Goal: Communication & Community: Answer question/provide support

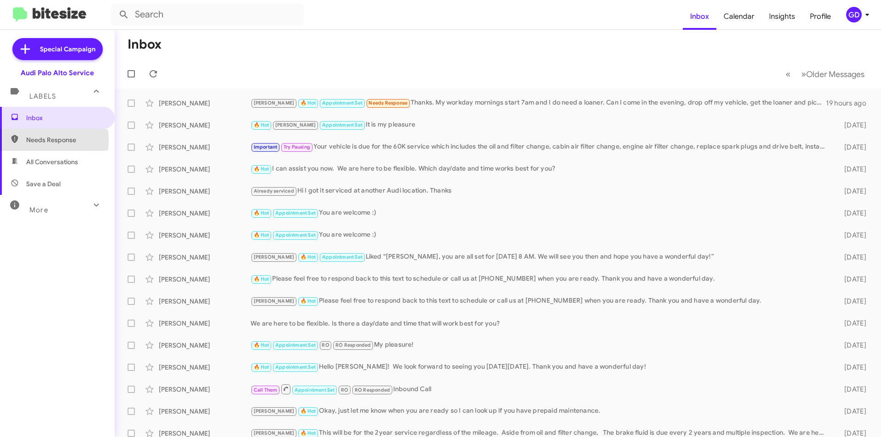
click at [36, 140] on span "Needs Response" at bounding box center [65, 139] width 78 height 9
type input "in:needs-response"
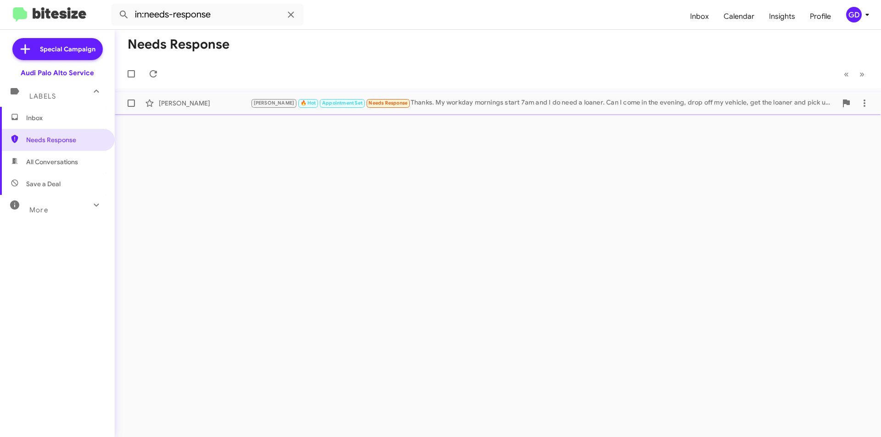
click at [184, 105] on div "[PERSON_NAME]" at bounding box center [205, 103] width 92 height 9
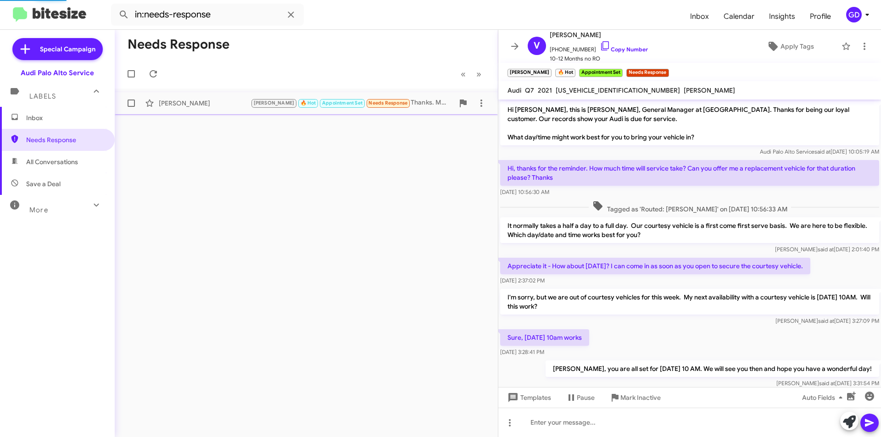
scroll to position [266, 0]
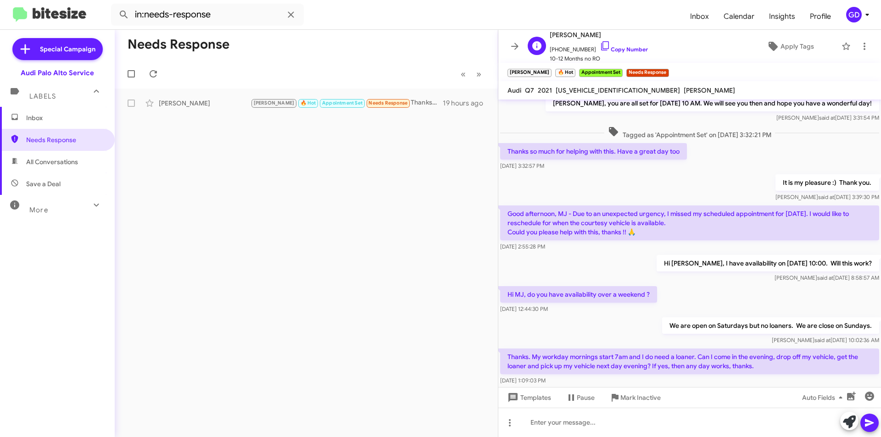
click at [566, 36] on span "[PERSON_NAME]" at bounding box center [599, 34] width 98 height 11
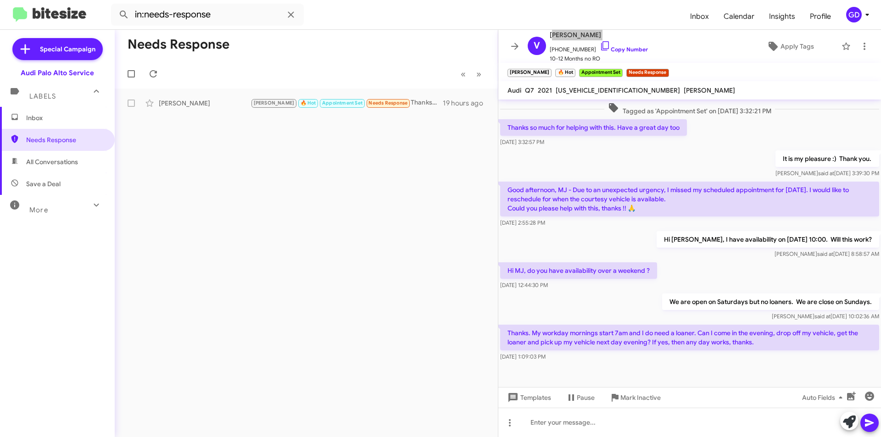
scroll to position [303, 0]
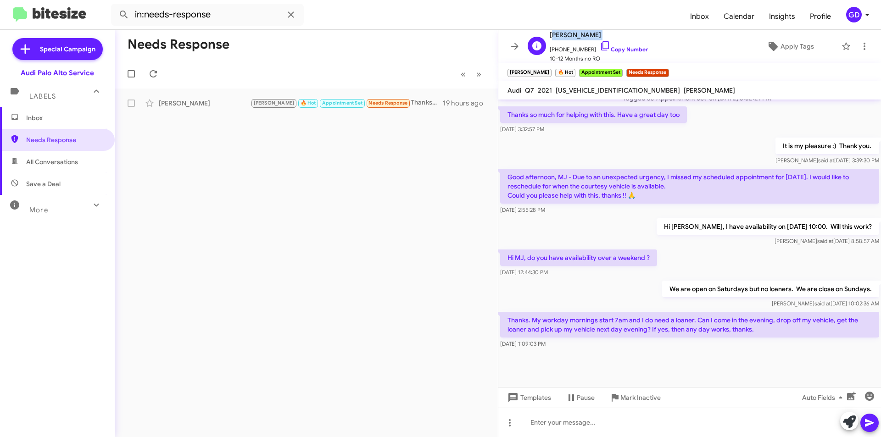
click at [568, 34] on span "[PERSON_NAME]" at bounding box center [599, 34] width 98 height 11
click at [625, 47] on link "Copy Number" at bounding box center [624, 49] width 48 height 7
click at [536, 425] on div at bounding box center [690, 422] width 383 height 29
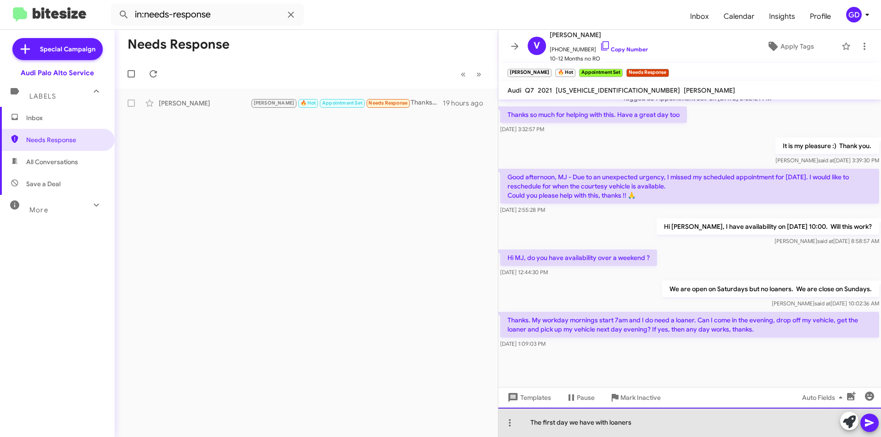
click at [561, 423] on div "The first day we have with loaners" at bounding box center [690, 422] width 383 height 29
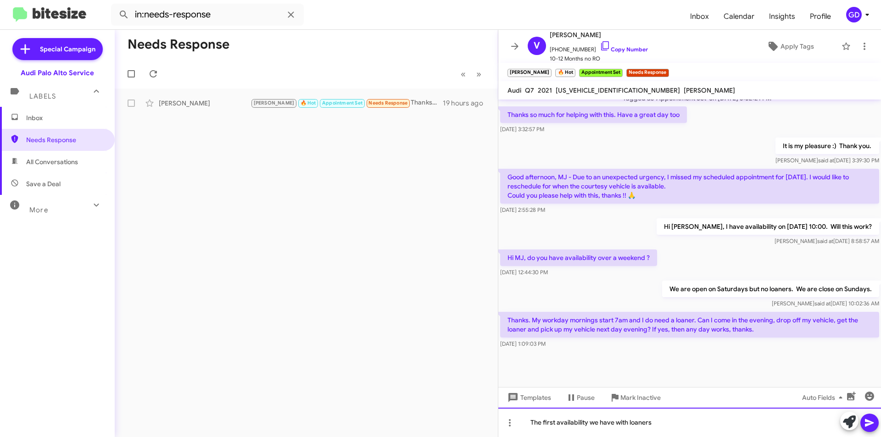
drag, startPoint x: 657, startPoint y: 426, endPoint x: 668, endPoint y: 422, distance: 11.2
click at [658, 426] on div "The first availability we have with loaners" at bounding box center [690, 422] width 383 height 29
click at [631, 423] on div "The first availability we have with loaners" at bounding box center [690, 422] width 383 height 29
click at [660, 424] on div "The first availability we have with a loaners" at bounding box center [690, 422] width 383 height 29
click at [872, 424] on icon at bounding box center [869, 424] width 9 height 8
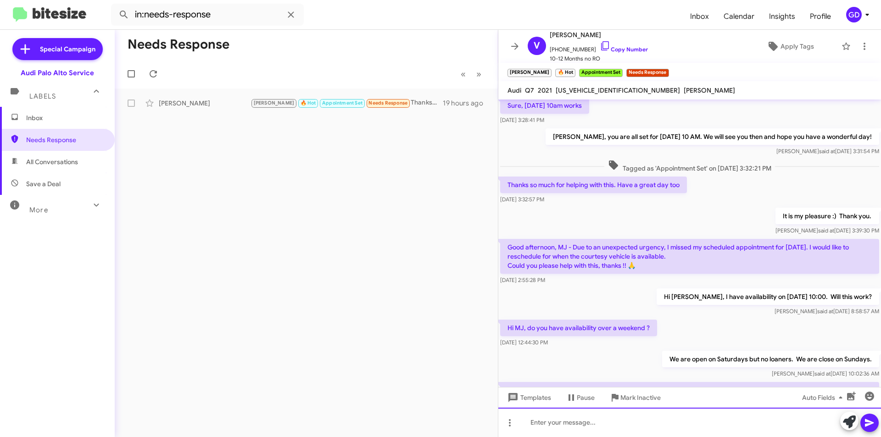
scroll to position [336, 0]
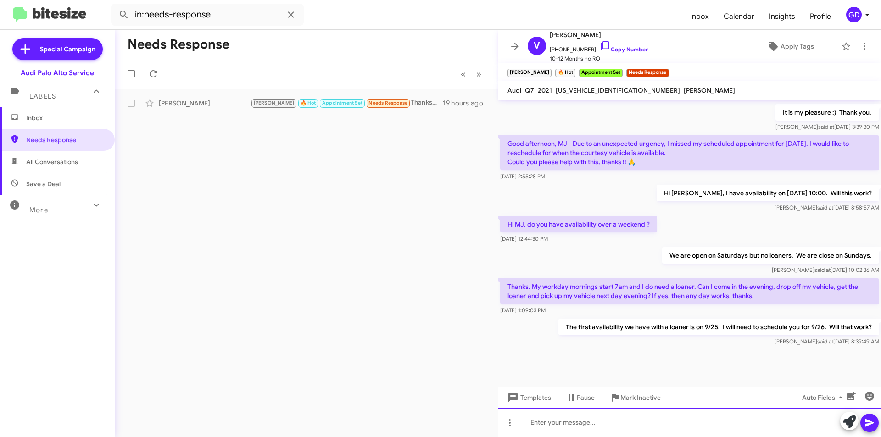
drag, startPoint x: 536, startPoint y: 423, endPoint x: 550, endPoint y: 425, distance: 13.4
click at [536, 424] on div at bounding box center [690, 422] width 383 height 29
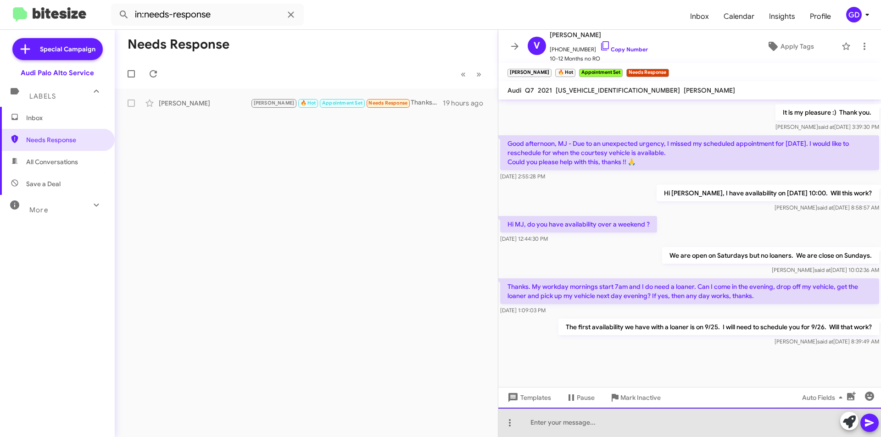
click at [537, 425] on div at bounding box center [690, 422] width 383 height 29
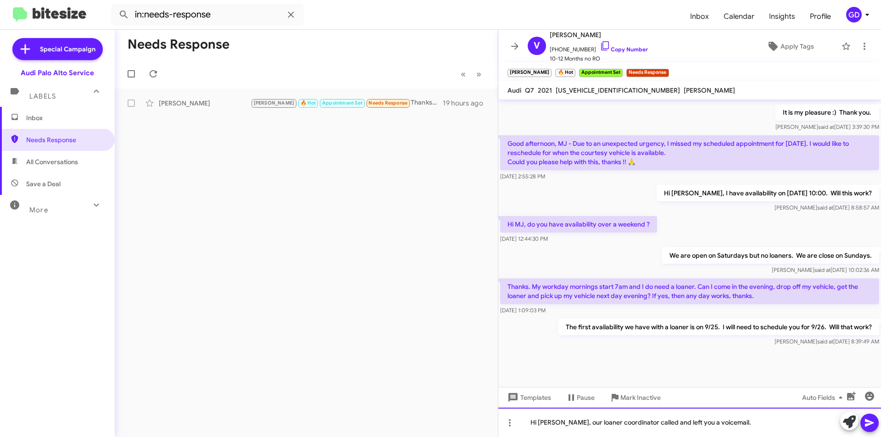
click at [661, 421] on div "Hi [PERSON_NAME], our loaner coordinator called and left you a voicemail." at bounding box center [690, 422] width 383 height 29
click at [754, 421] on div "Hi [PERSON_NAME], our loaner coordinator called you and left you a voicemail." at bounding box center [690, 422] width 383 height 29
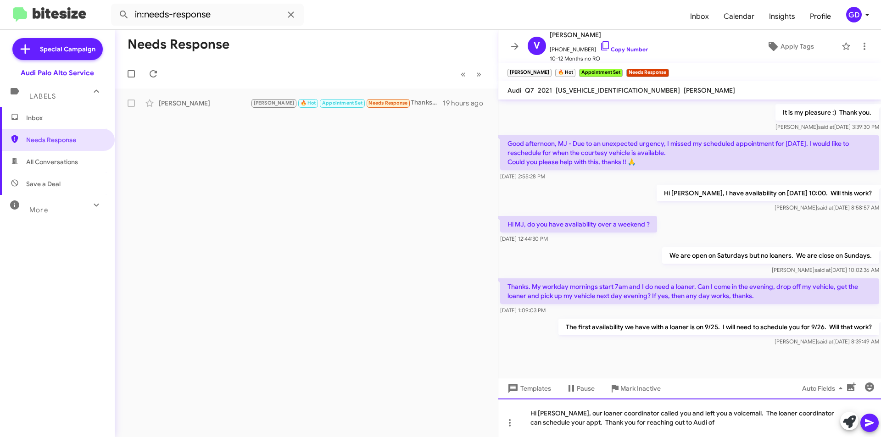
click at [708, 425] on div "Hi [PERSON_NAME], our loaner coordinator called you and left you a voicemail. T…" at bounding box center [690, 418] width 383 height 39
click at [869, 428] on icon at bounding box center [869, 423] width 11 height 11
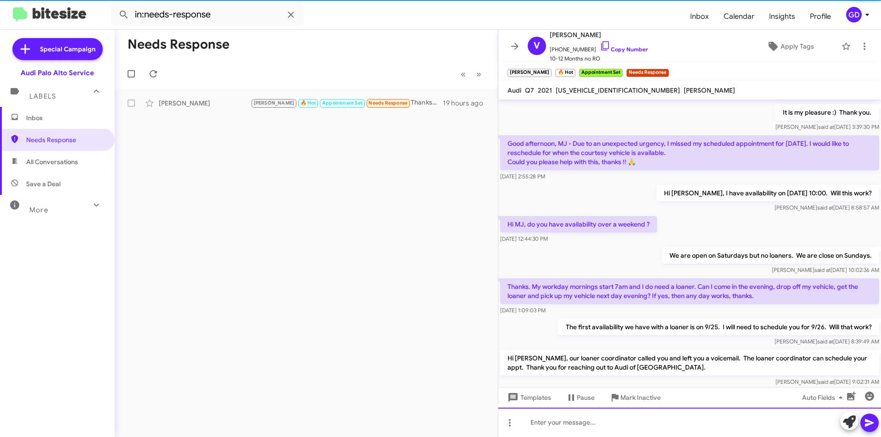
scroll to position [0, 0]
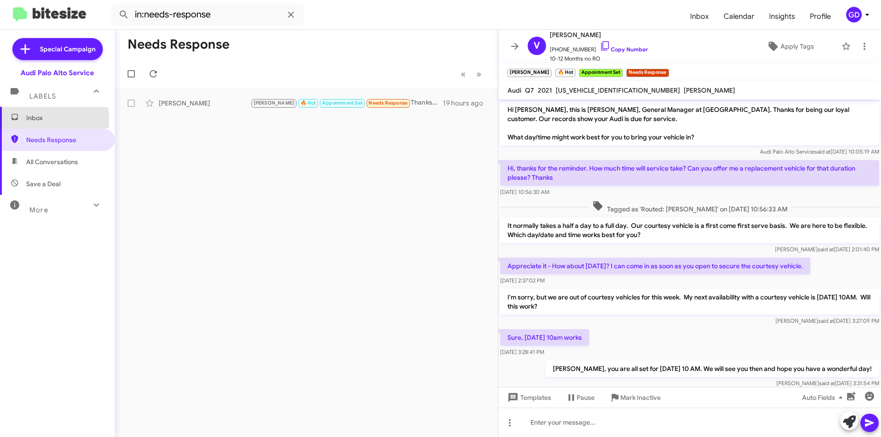
click at [39, 120] on span "Inbox" at bounding box center [65, 117] width 78 height 9
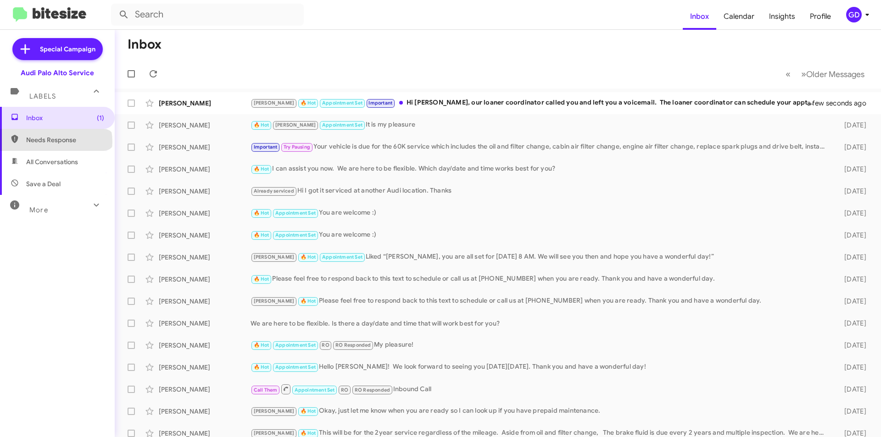
click at [56, 142] on span "Needs Response" at bounding box center [65, 139] width 78 height 9
type input "in:needs-response"
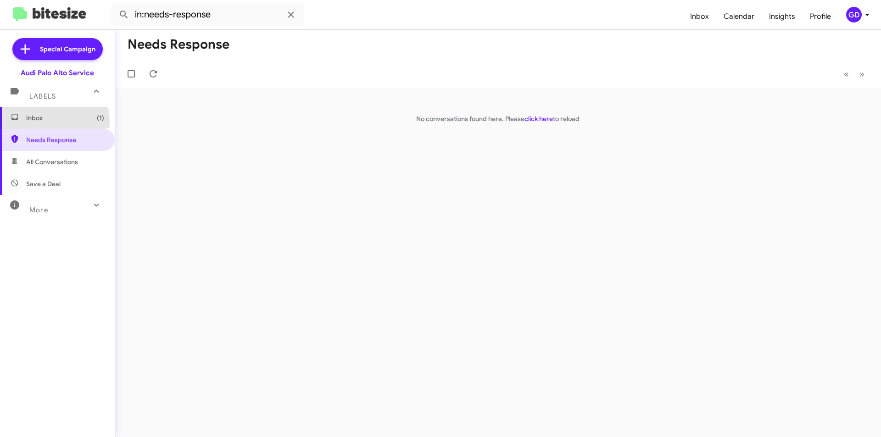
click at [44, 122] on span "Inbox (1)" at bounding box center [65, 117] width 78 height 9
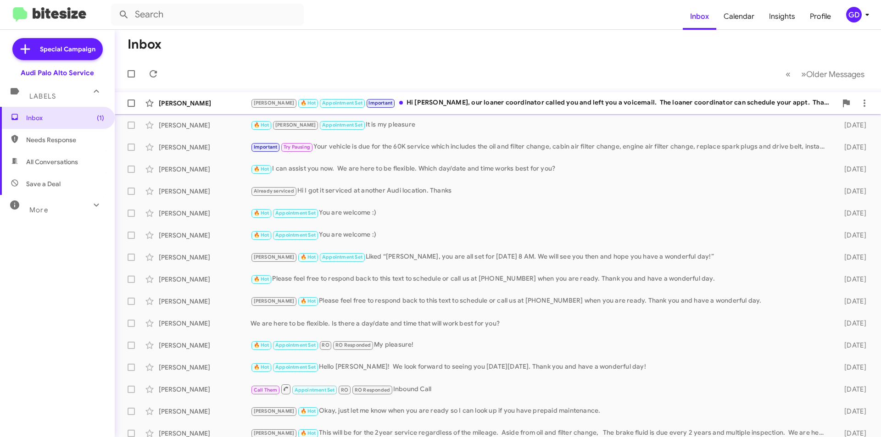
click at [185, 107] on div "[PERSON_NAME]" at bounding box center [205, 103] width 92 height 9
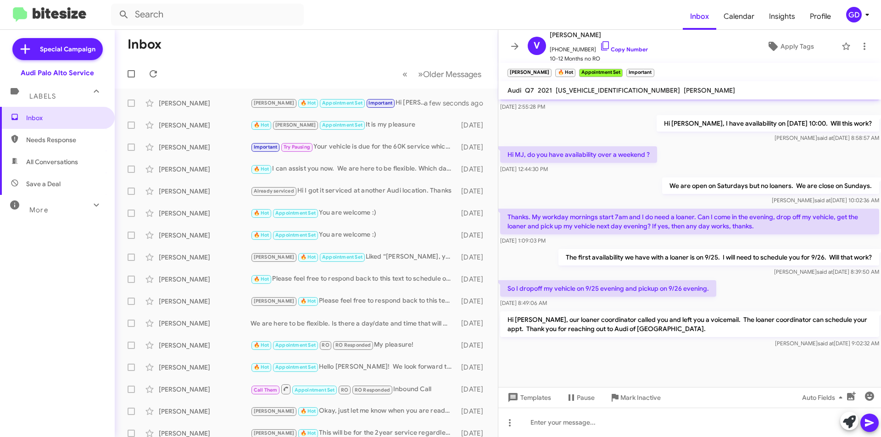
scroll to position [412, 0]
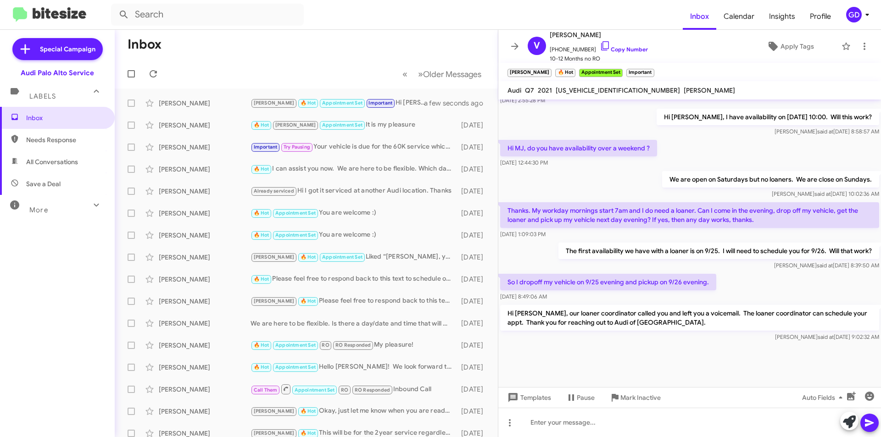
click at [72, 142] on span "Needs Response" at bounding box center [65, 139] width 78 height 9
type input "in:needs-response"
